Goal: Task Accomplishment & Management: Complete application form

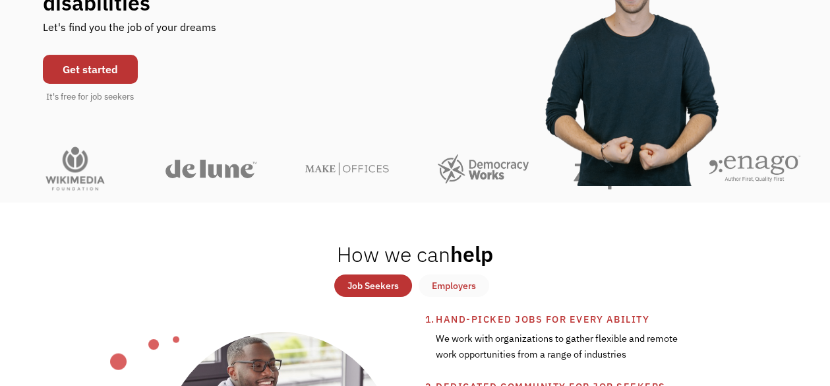
scroll to position [76, 0]
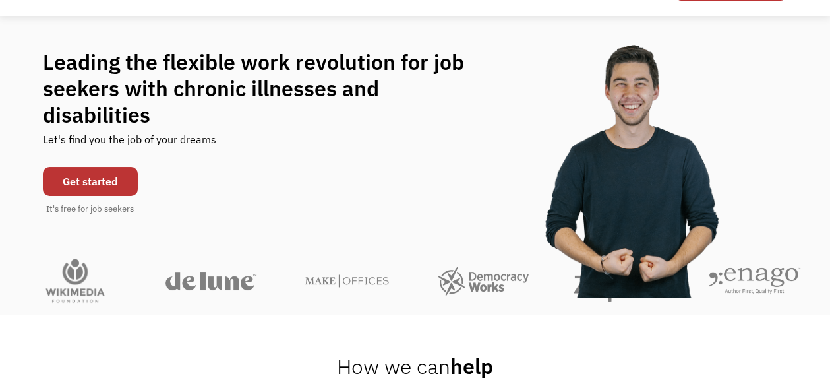
click at [115, 174] on link "Get started" at bounding box center [90, 181] width 95 height 29
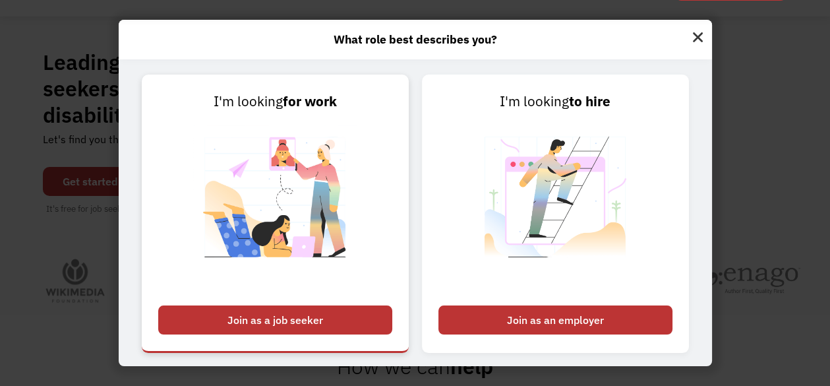
click at [249, 332] on div "Join as a job seeker" at bounding box center [275, 319] width 234 height 29
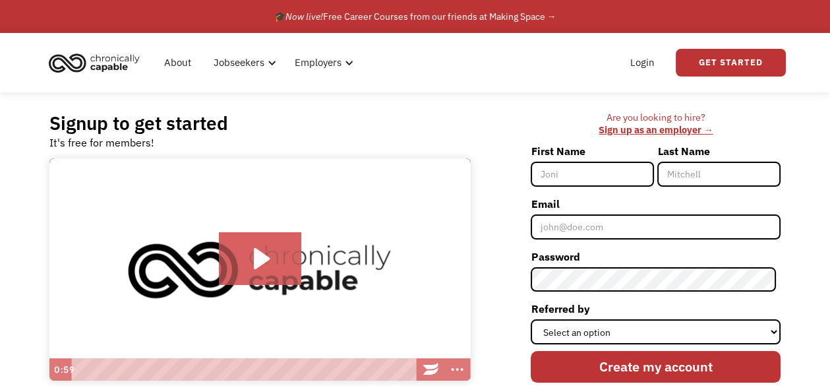
click at [562, 171] on input "First Name" at bounding box center [592, 174] width 123 height 25
type input "RAYNA"
type input "CHAHOVA"
type input "ruseva67@yahoo.com"
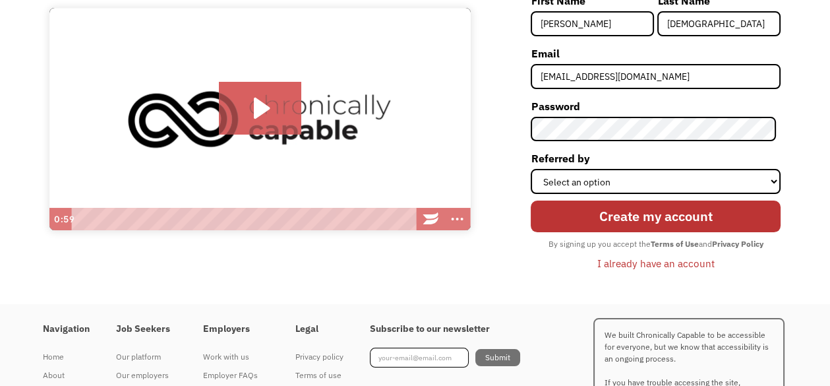
scroll to position [152, 0]
